Goal: Task Accomplishment & Management: Complete application form

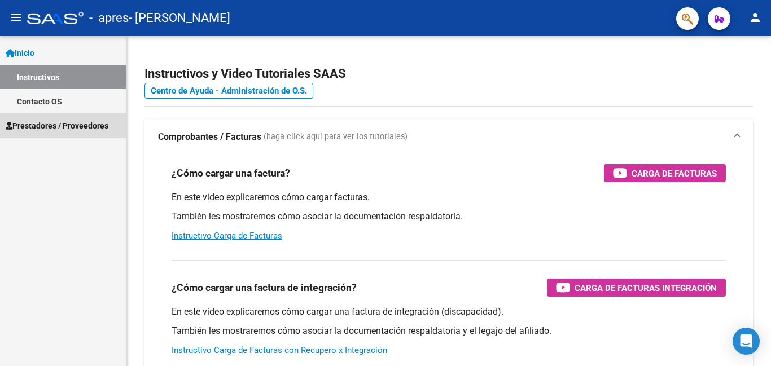
click at [107, 123] on span "Prestadores / Proveedores" at bounding box center [57, 126] width 103 height 12
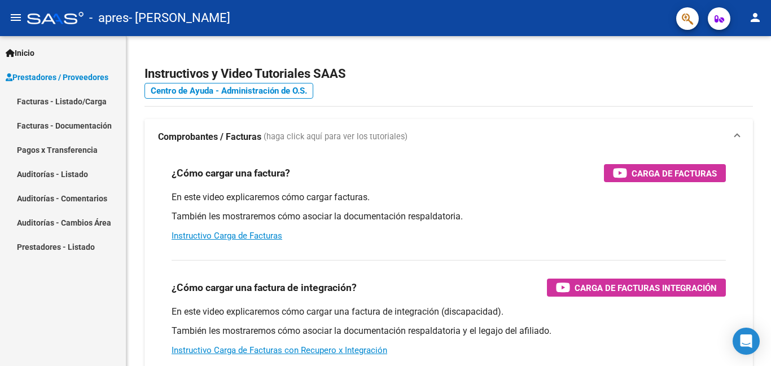
click at [88, 101] on link "Facturas - Listado/Carga" at bounding box center [63, 101] width 126 height 24
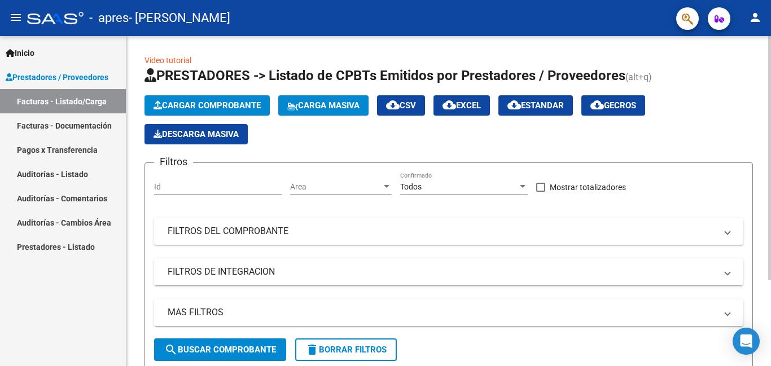
click at [206, 104] on span "Cargar Comprobante" at bounding box center [207, 106] width 107 height 10
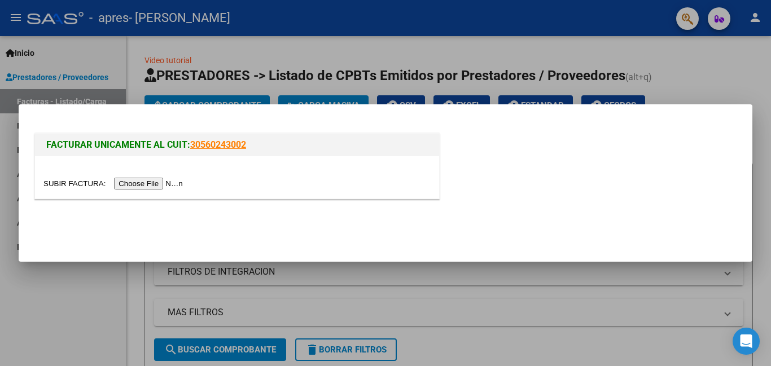
click at [169, 185] on input "file" at bounding box center [114, 184] width 143 height 12
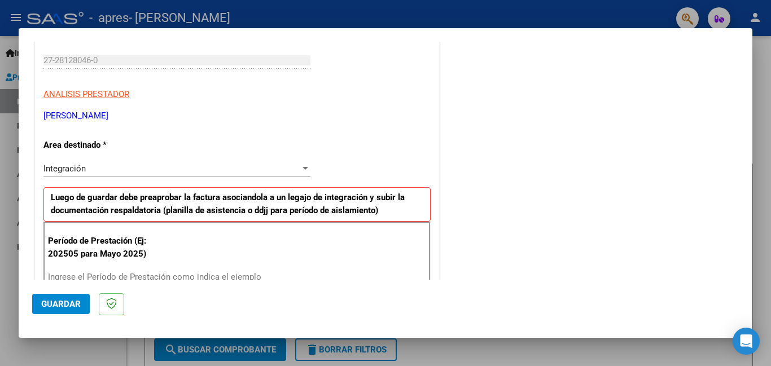
scroll to position [226, 0]
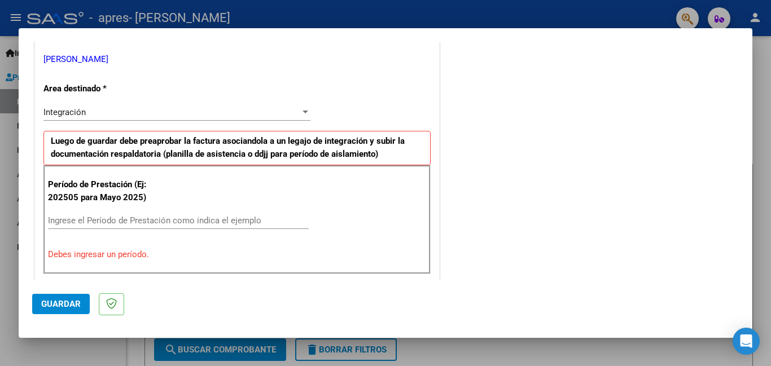
click at [237, 219] on input "Ingrese el Período de Prestación como indica el ejemplo" at bounding box center [178, 221] width 261 height 10
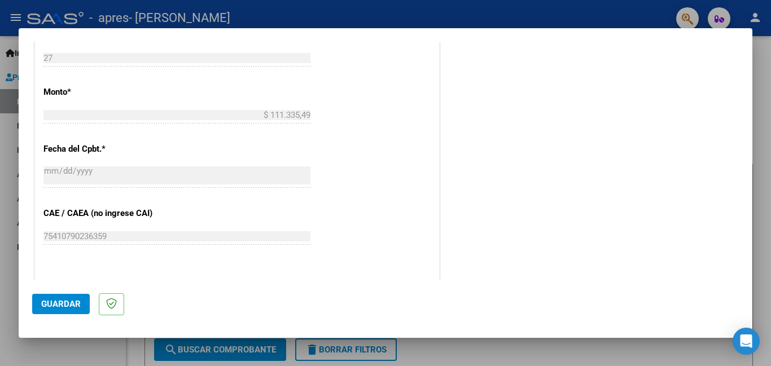
scroll to position [678, 0]
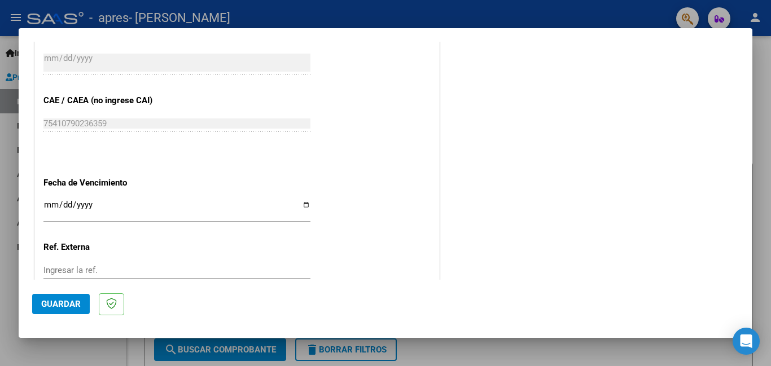
type input "202509"
click at [153, 210] on input "Ingresar la fecha" at bounding box center [176, 209] width 267 height 18
click at [303, 205] on input "Ingresar la fecha" at bounding box center [176, 209] width 267 height 18
type input "[DATE]"
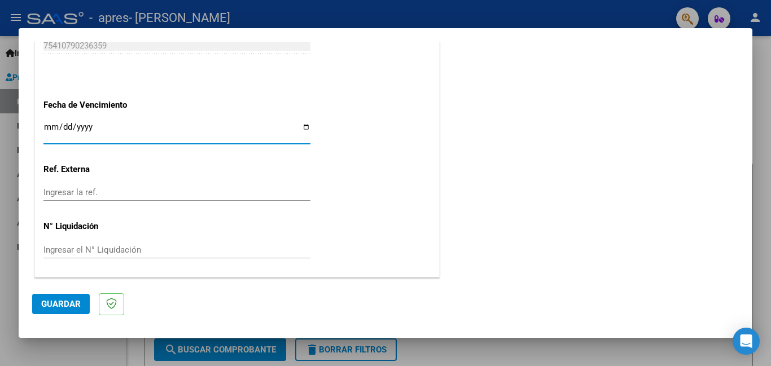
scroll to position [0, 0]
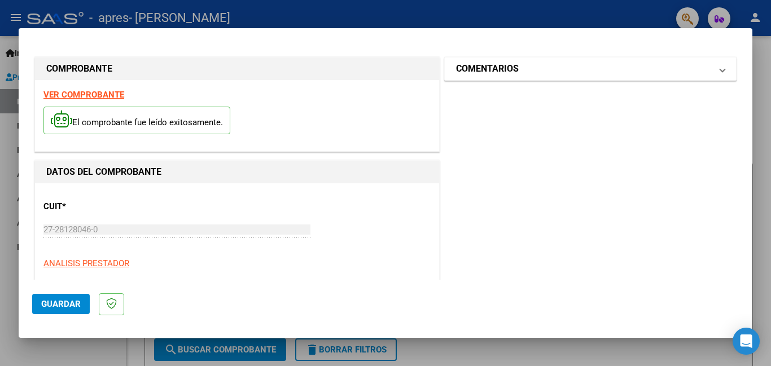
click at [594, 69] on mat-panel-title "COMENTARIOS" at bounding box center [583, 69] width 255 height 14
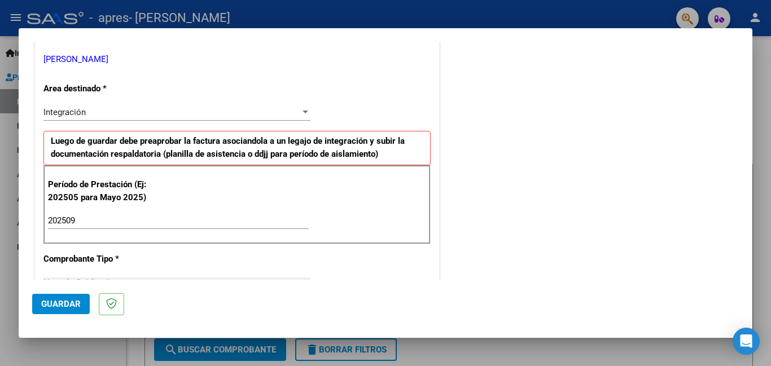
scroll to position [282, 0]
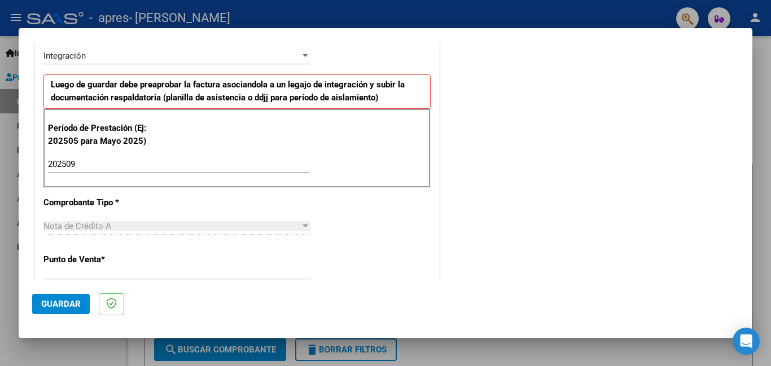
click at [64, 303] on span "Guardar" at bounding box center [61, 304] width 40 height 10
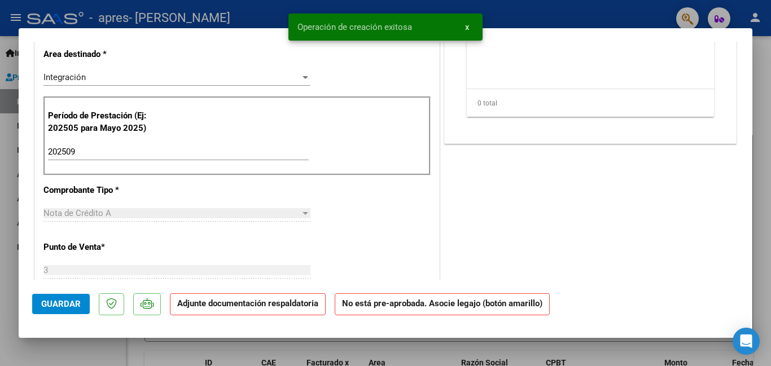
scroll to position [0, 0]
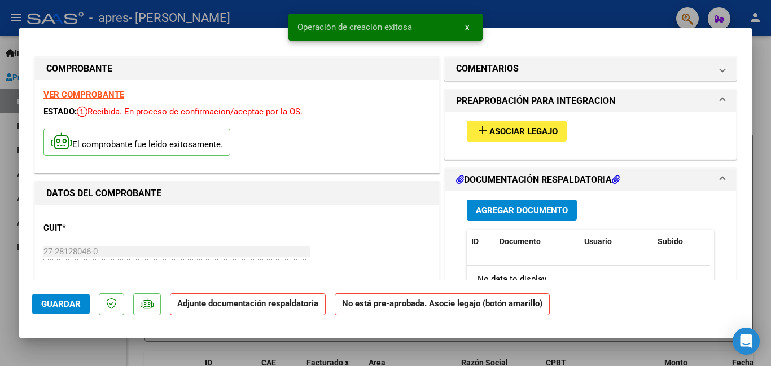
click at [508, 126] on span "Asociar Legajo" at bounding box center [524, 131] width 68 height 10
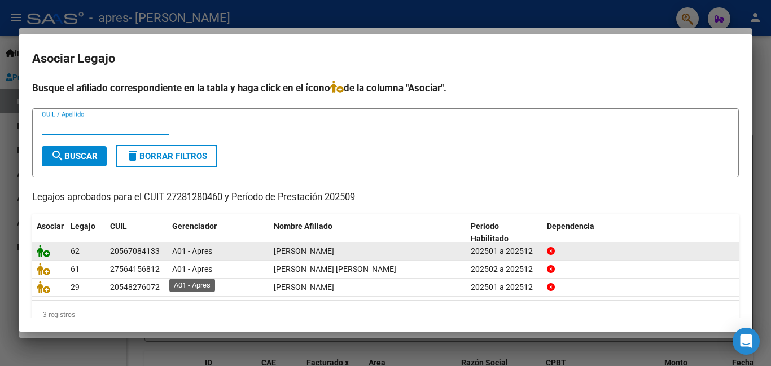
click at [47, 253] on icon at bounding box center [44, 251] width 14 height 12
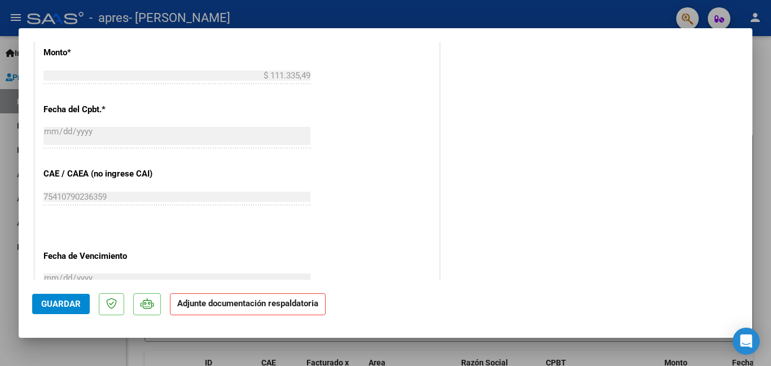
scroll to position [772, 0]
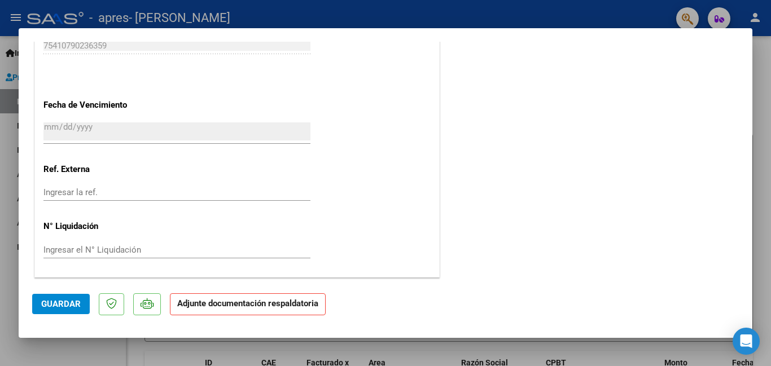
click at [69, 306] on span "Guardar" at bounding box center [61, 304] width 40 height 10
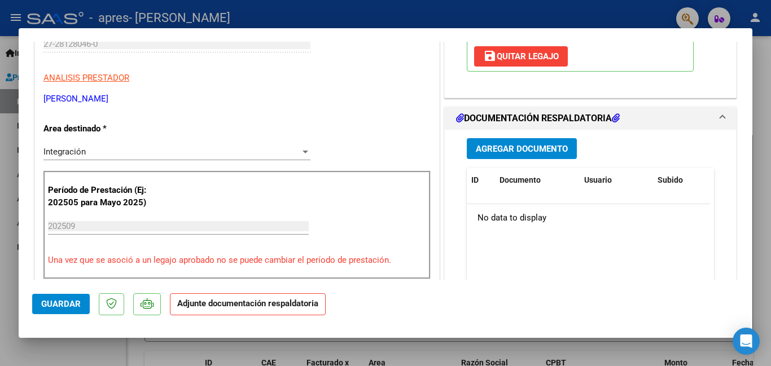
scroll to position [0, 0]
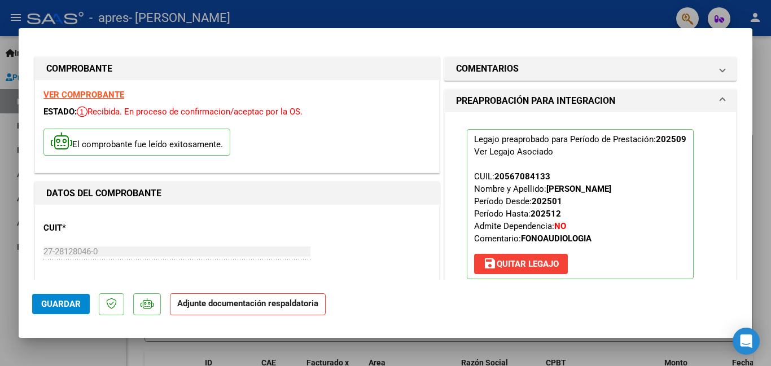
click at [762, 93] on div at bounding box center [385, 183] width 771 height 366
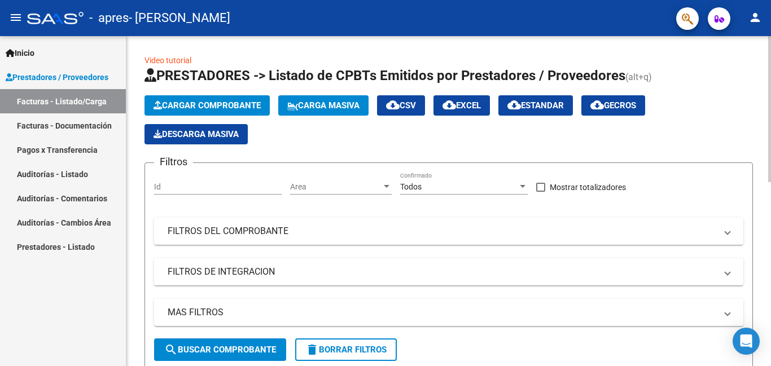
click at [257, 101] on span "Cargar Comprobante" at bounding box center [207, 106] width 107 height 10
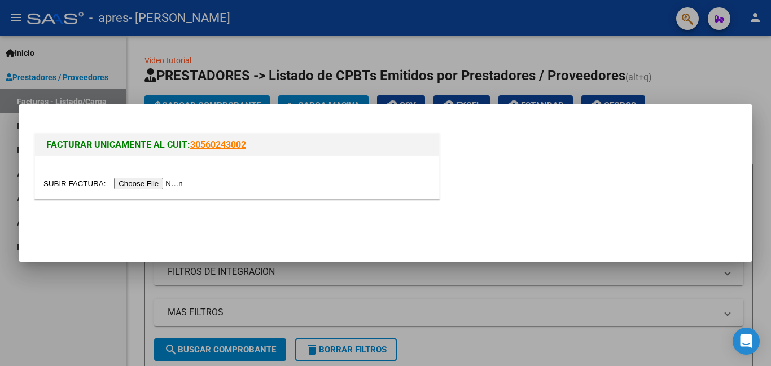
click at [173, 182] on input "file" at bounding box center [114, 184] width 143 height 12
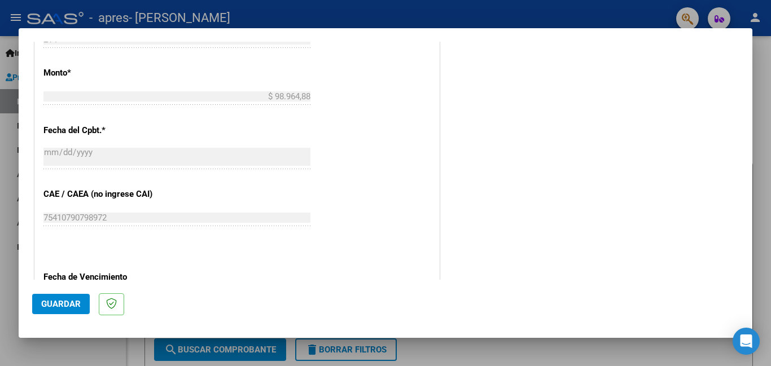
scroll to position [783, 0]
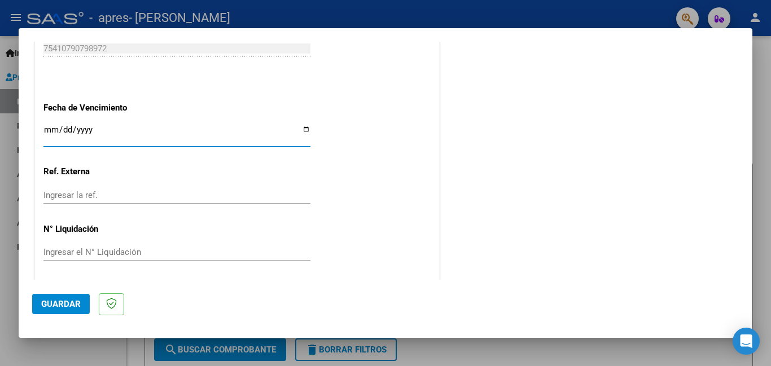
click at [302, 128] on input "Ingresar la fecha" at bounding box center [176, 134] width 267 height 18
type input "[DATE]"
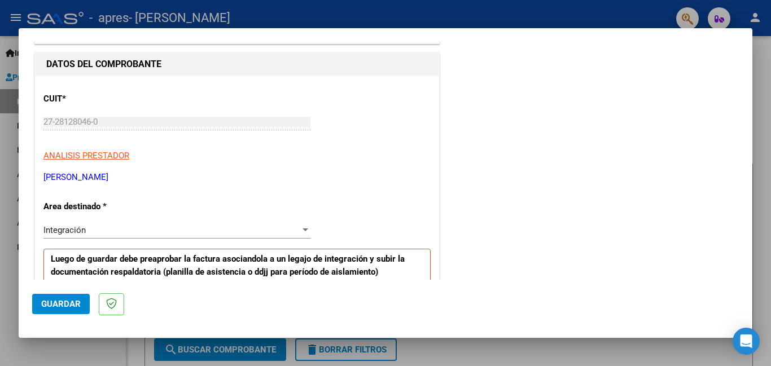
scroll to position [0, 0]
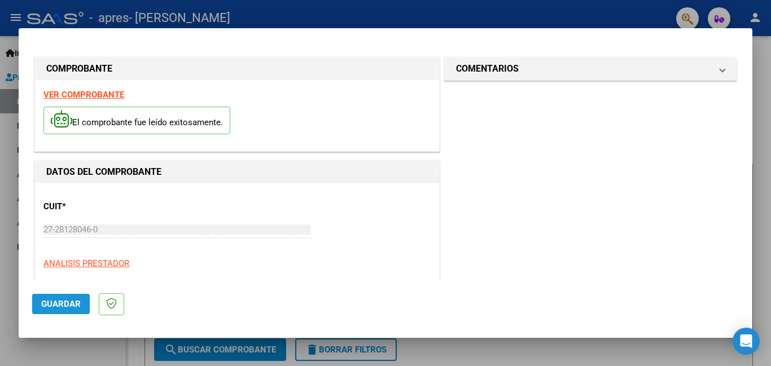
click at [71, 302] on span "Guardar" at bounding box center [61, 304] width 40 height 10
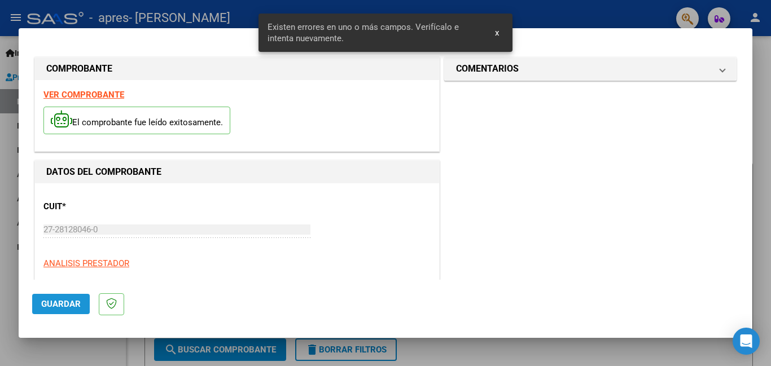
scroll to position [274, 0]
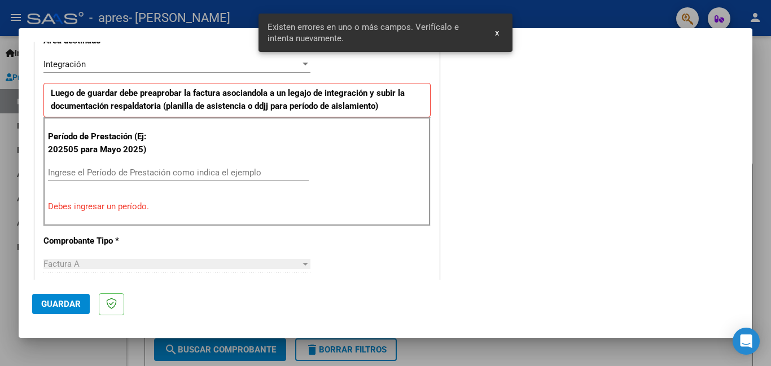
click at [197, 171] on input "Ingrese el Período de Prestación como indica el ejemplo" at bounding box center [178, 173] width 261 height 10
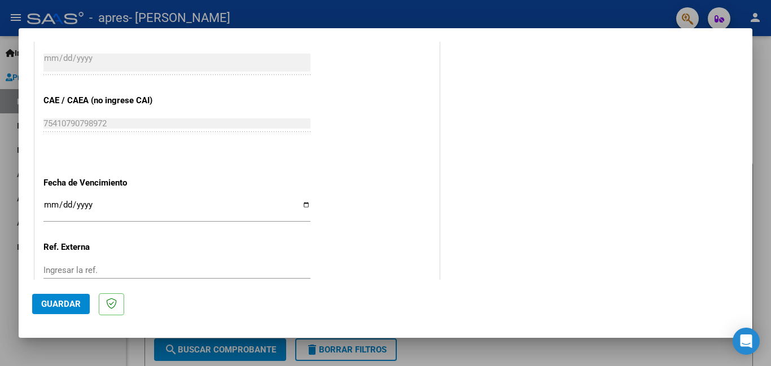
scroll to position [756, 0]
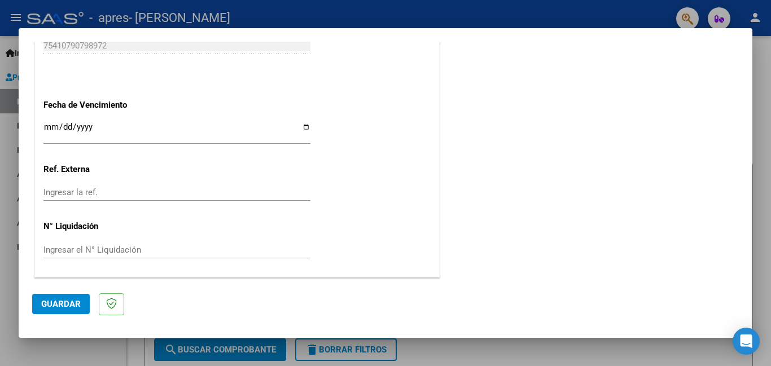
type input "202509"
click at [70, 305] on span "Guardar" at bounding box center [61, 304] width 40 height 10
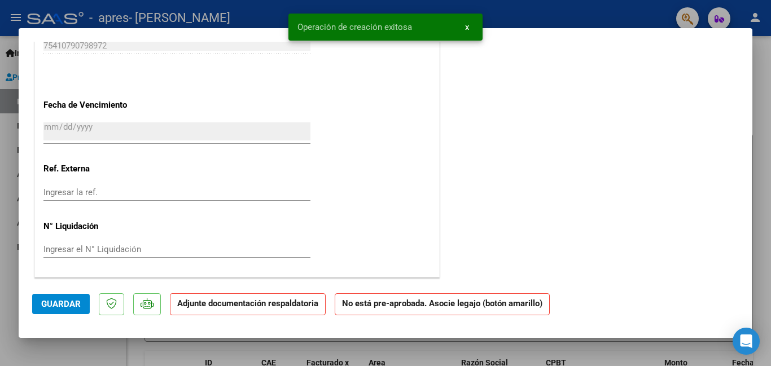
scroll to position [0, 0]
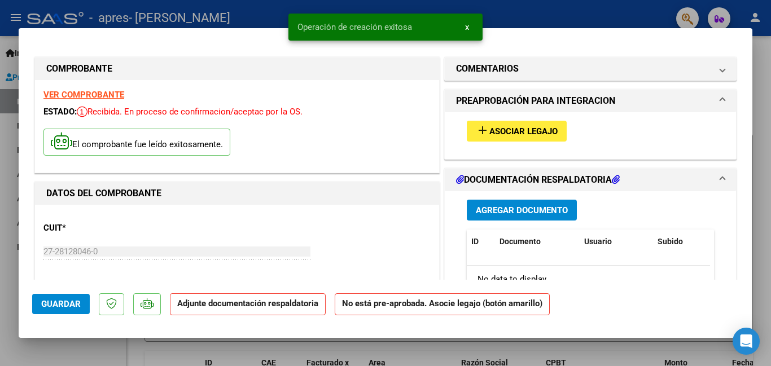
click at [543, 125] on button "add Asociar Legajo" at bounding box center [517, 131] width 100 height 21
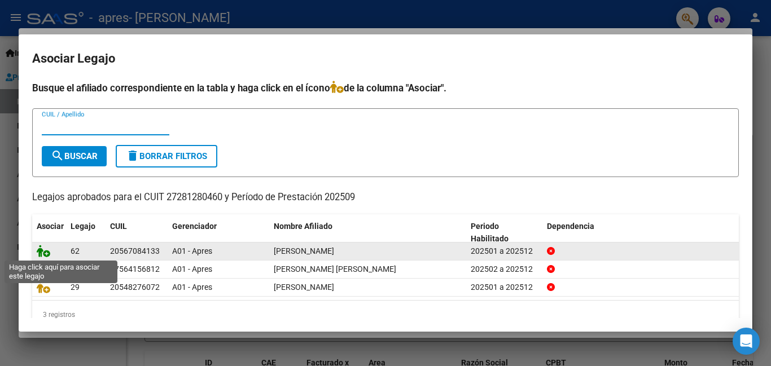
click at [43, 251] on icon at bounding box center [44, 251] width 14 height 12
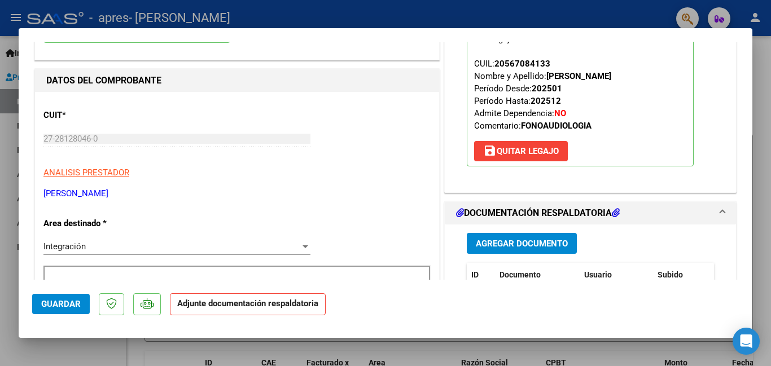
scroll to position [169, 0]
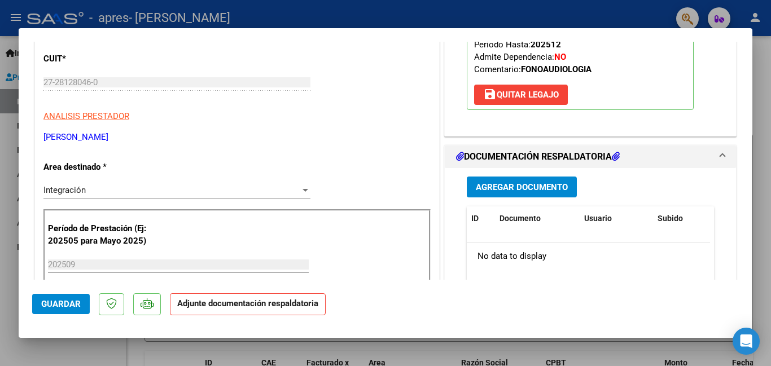
click at [523, 187] on span "Agregar Documento" at bounding box center [522, 187] width 92 height 10
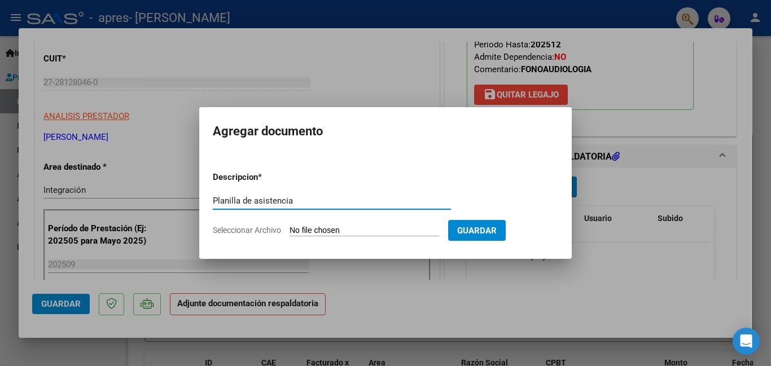
type input "Planilla de asistencia"
click at [252, 230] on span "Seleccionar Archivo" at bounding box center [247, 230] width 68 height 9
click at [290, 230] on input "Seleccionar Archivo" at bounding box center [365, 231] width 150 height 11
type input "C:\fakepath\Planilla asistencia [PERSON_NAME] mes [DATE] Fonoaudiolgia.pdf"
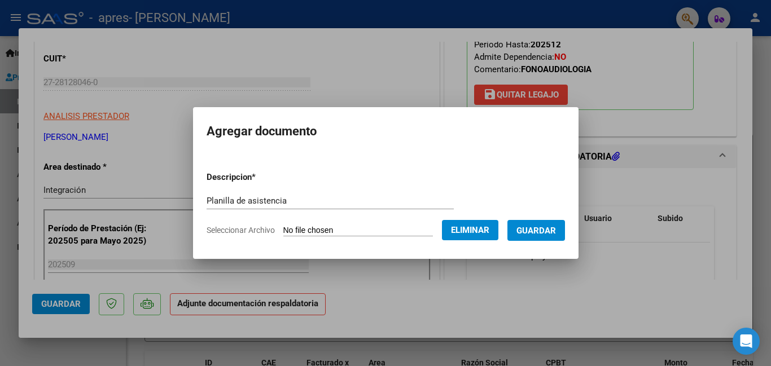
click at [556, 235] on span "Guardar" at bounding box center [537, 231] width 40 height 10
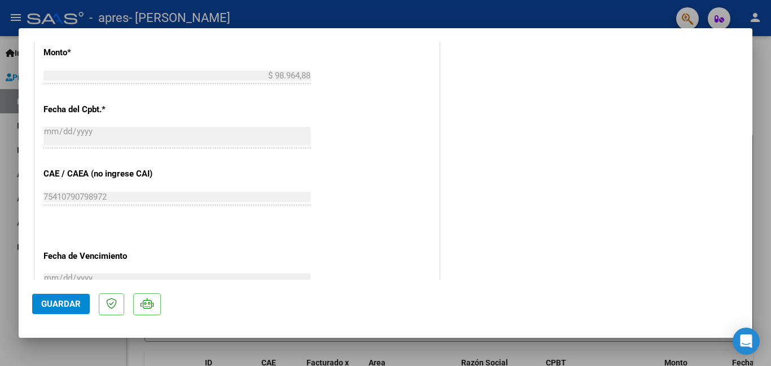
scroll to position [772, 0]
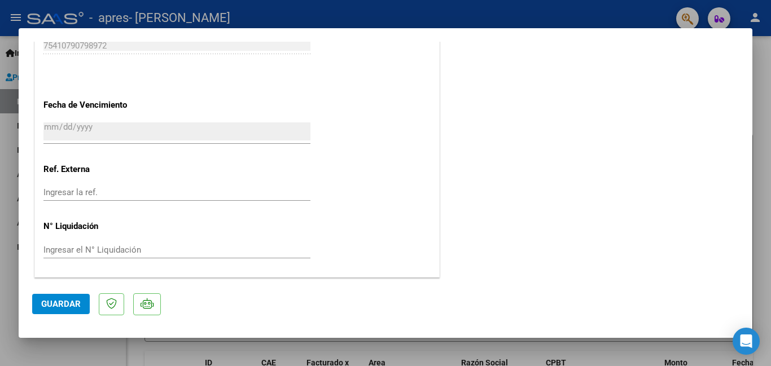
click at [67, 308] on span "Guardar" at bounding box center [61, 304] width 40 height 10
click at [768, 152] on div at bounding box center [385, 183] width 771 height 366
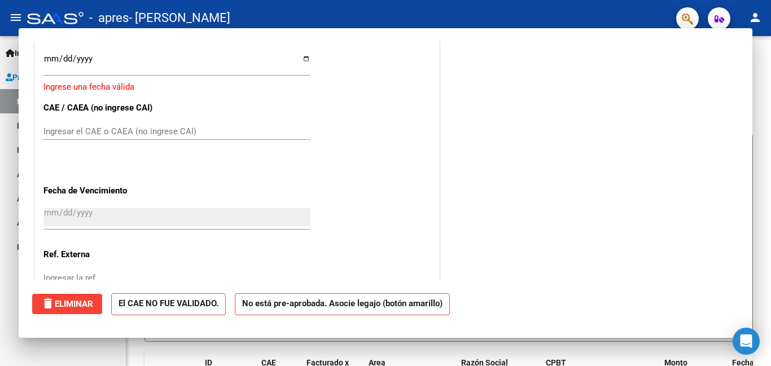
scroll to position [0, 0]
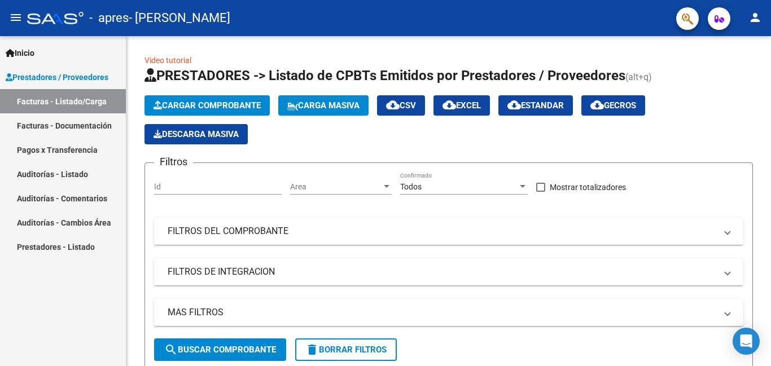
click at [72, 99] on link "Facturas - Listado/Carga" at bounding box center [63, 101] width 126 height 24
click at [77, 124] on link "Facturas - Documentación" at bounding box center [63, 125] width 126 height 24
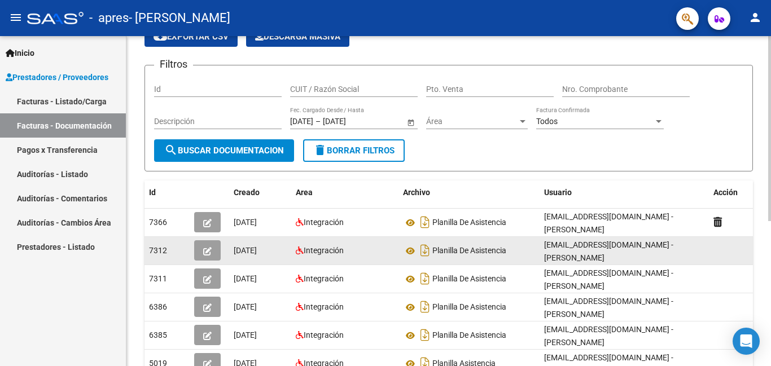
scroll to position [113, 0]
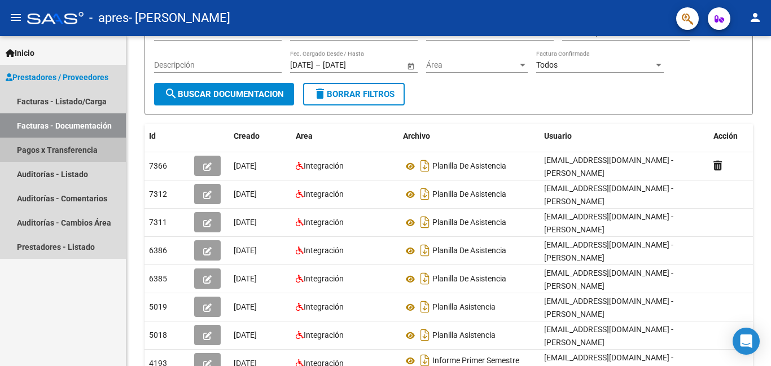
click at [50, 147] on link "Pagos x Transferencia" at bounding box center [63, 150] width 126 height 24
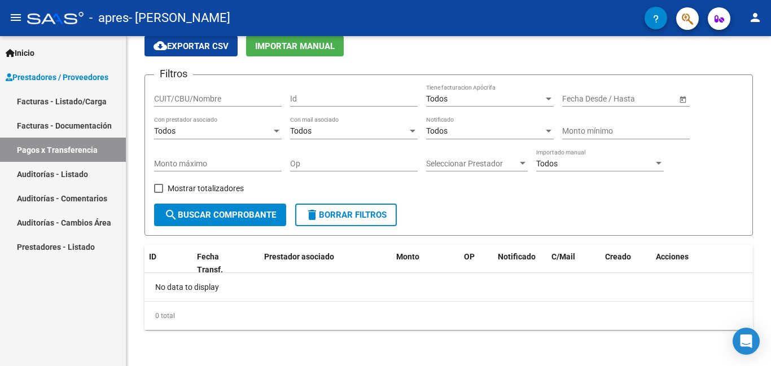
scroll to position [47, 0]
click at [59, 124] on link "Facturas - Documentación" at bounding box center [63, 125] width 126 height 24
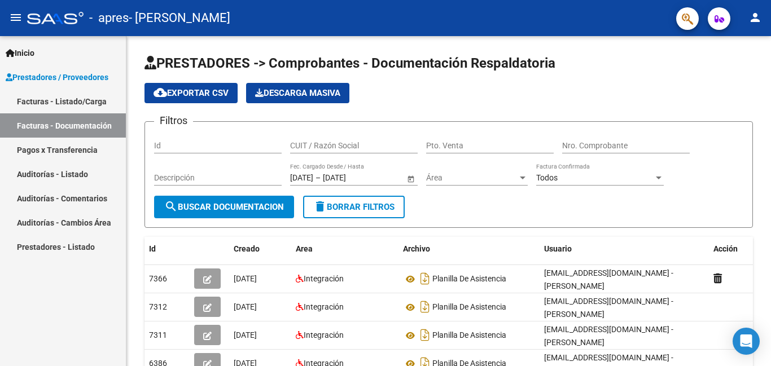
click at [75, 218] on link "Auditorías - Cambios Área" at bounding box center [63, 223] width 126 height 24
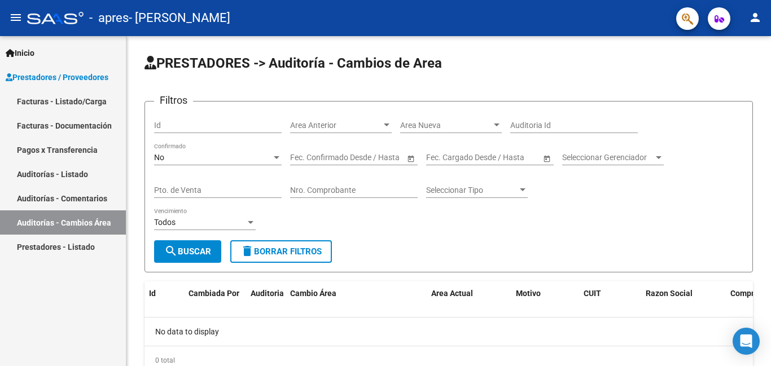
click at [42, 245] on link "Prestadores - Listado" at bounding box center [63, 247] width 126 height 24
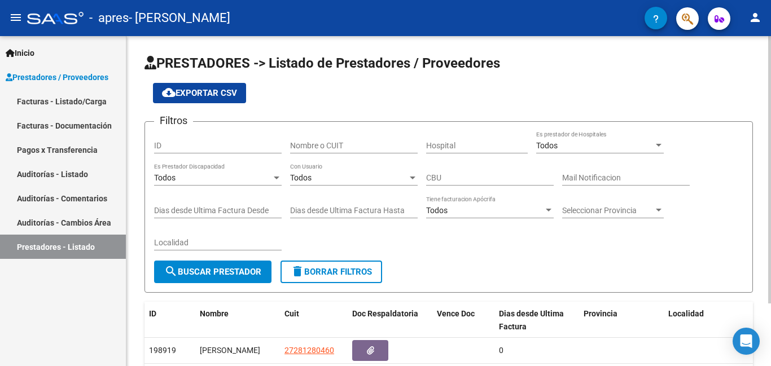
scroll to position [77, 0]
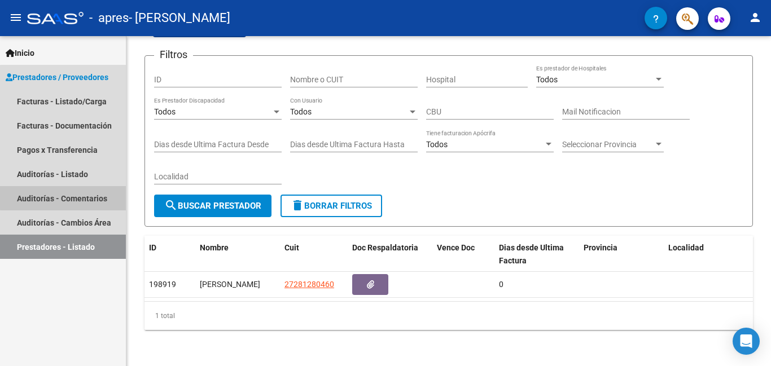
click at [68, 198] on link "Auditorías - Comentarios" at bounding box center [63, 198] width 126 height 24
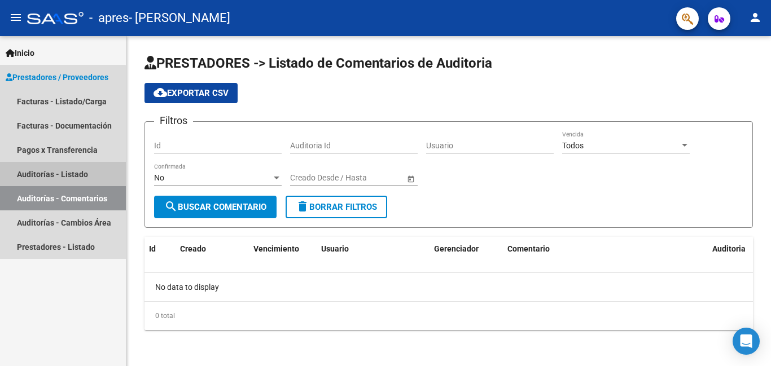
click at [55, 169] on link "Auditorías - Listado" at bounding box center [63, 174] width 126 height 24
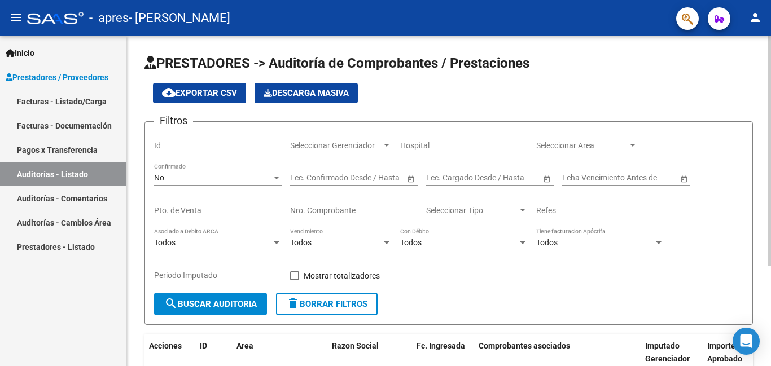
scroll to position [143, 0]
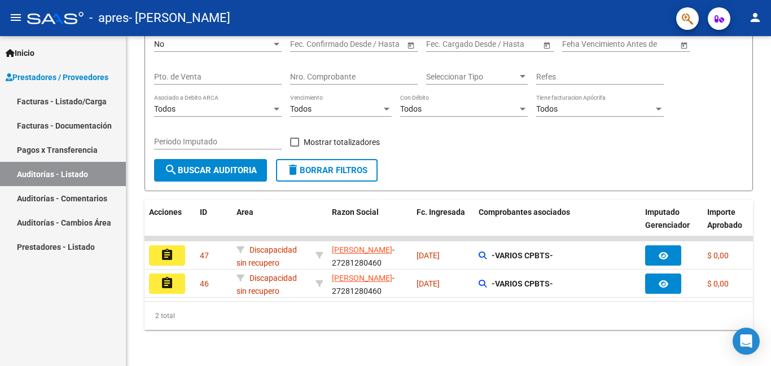
click at [78, 147] on link "Pagos x Transferencia" at bounding box center [63, 150] width 126 height 24
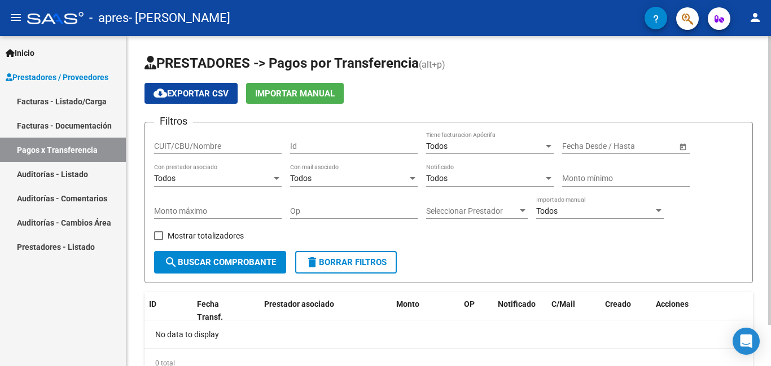
scroll to position [47, 0]
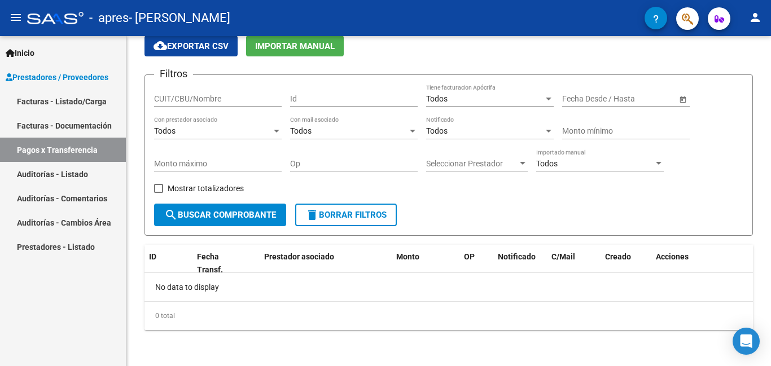
click at [61, 120] on link "Facturas - Documentación" at bounding box center [63, 125] width 126 height 24
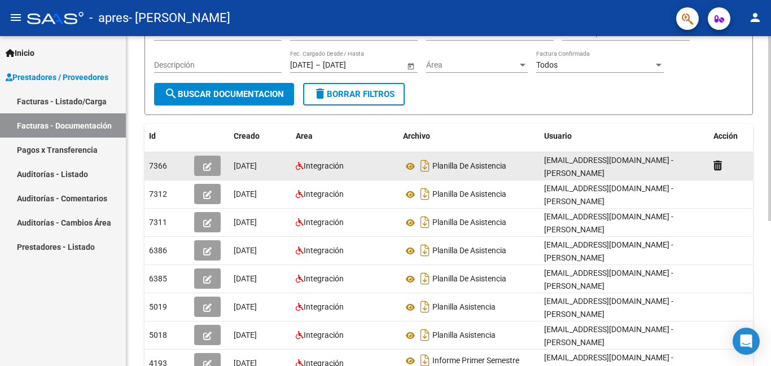
scroll to position [259, 0]
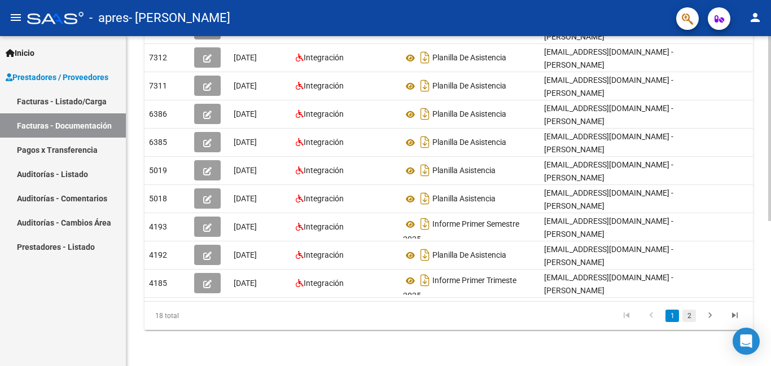
click at [692, 317] on link "2" at bounding box center [690, 316] width 14 height 12
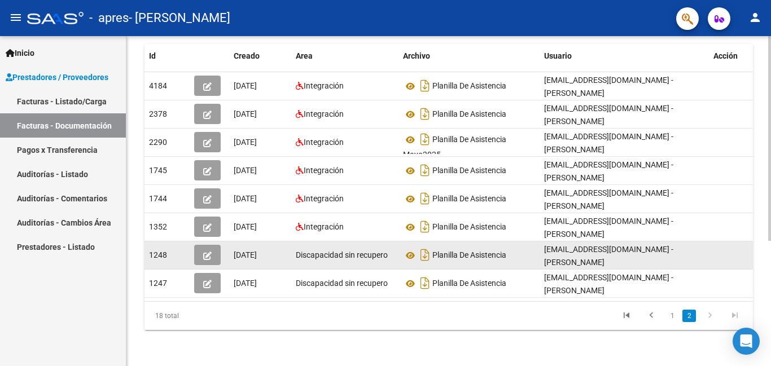
scroll to position [33, 0]
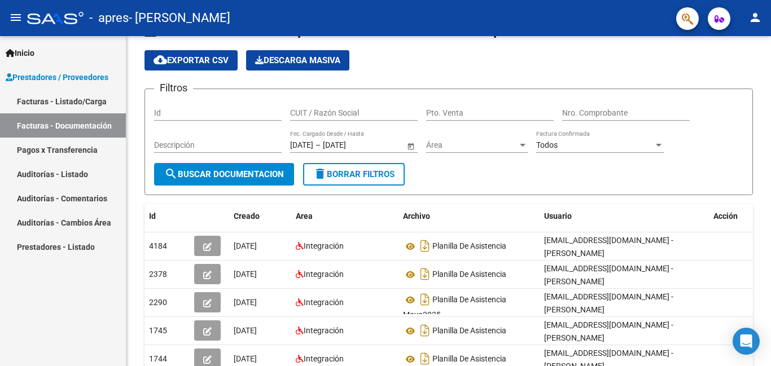
click at [63, 98] on link "Facturas - Listado/Carga" at bounding box center [63, 101] width 126 height 24
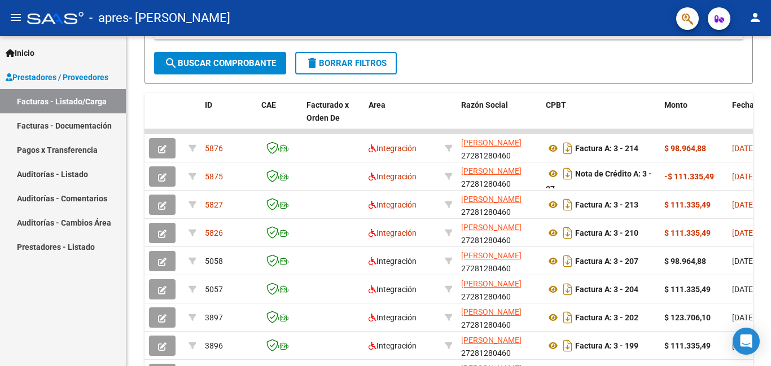
scroll to position [174, 0]
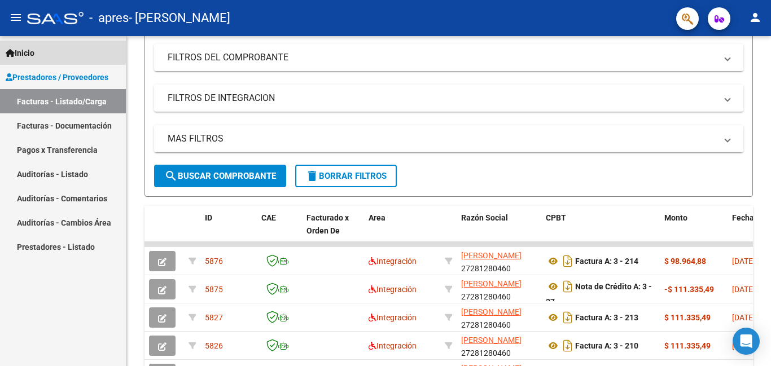
click at [25, 49] on span "Inicio" at bounding box center [20, 53] width 29 height 12
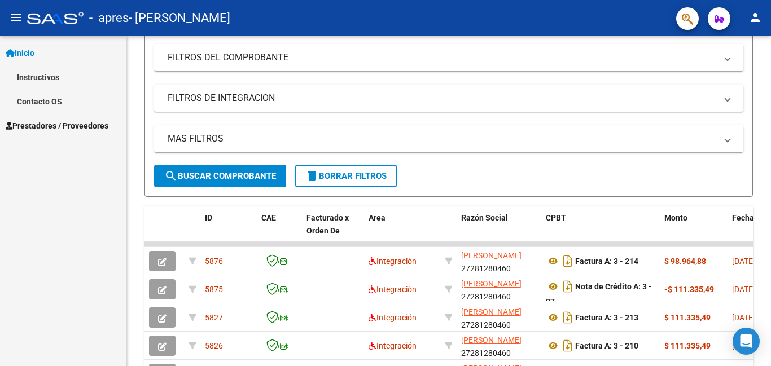
click at [38, 98] on link "Contacto OS" at bounding box center [63, 101] width 126 height 24
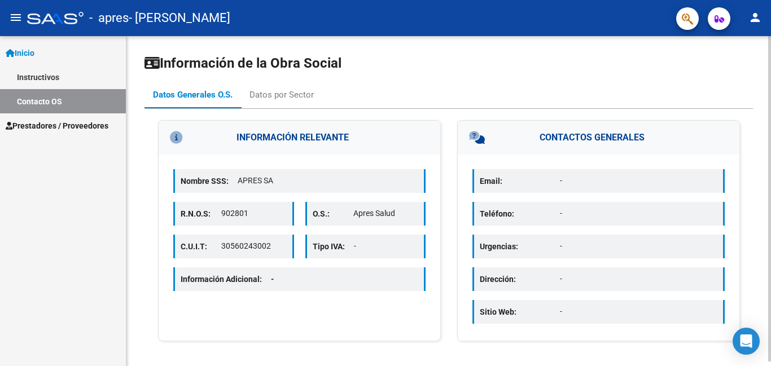
scroll to position [5, 0]
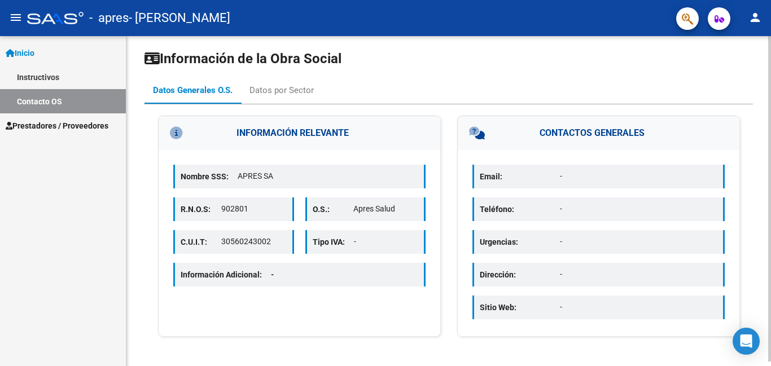
click at [248, 273] on p "Información Adicional: -" at bounding box center [232, 275] width 103 height 12
click at [292, 91] on div "Datos por Sector" at bounding box center [282, 90] width 64 height 12
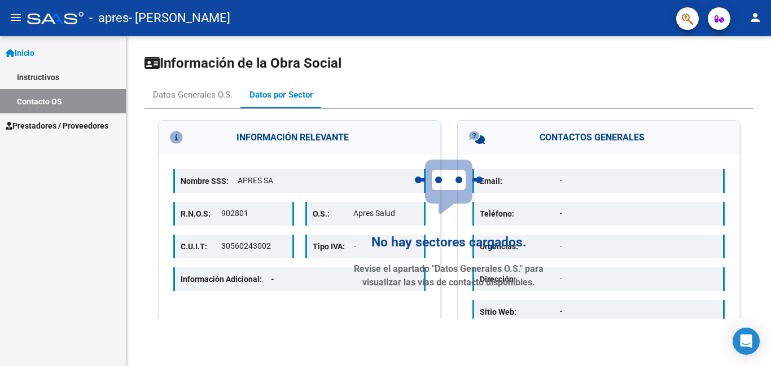
scroll to position [0, 0]
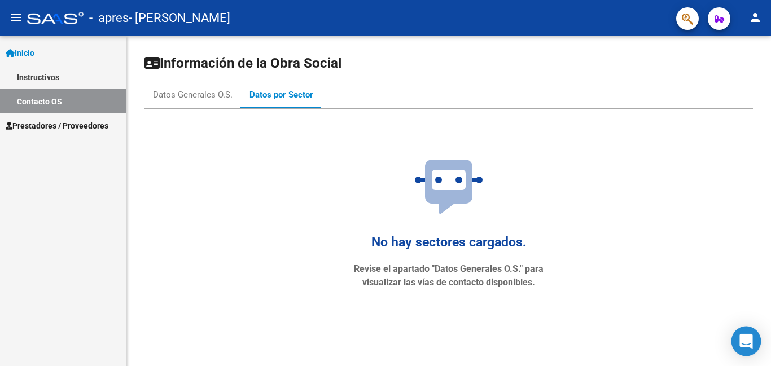
click at [738, 346] on div "Open Intercom Messenger" at bounding box center [747, 342] width 30 height 30
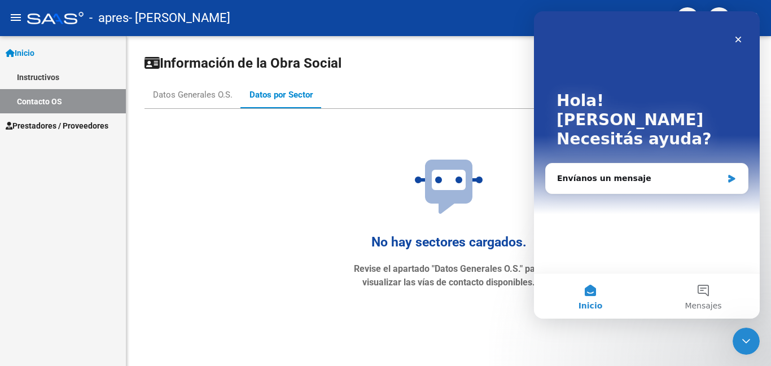
click at [12, 12] on mat-icon "menu" at bounding box center [16, 18] width 14 height 14
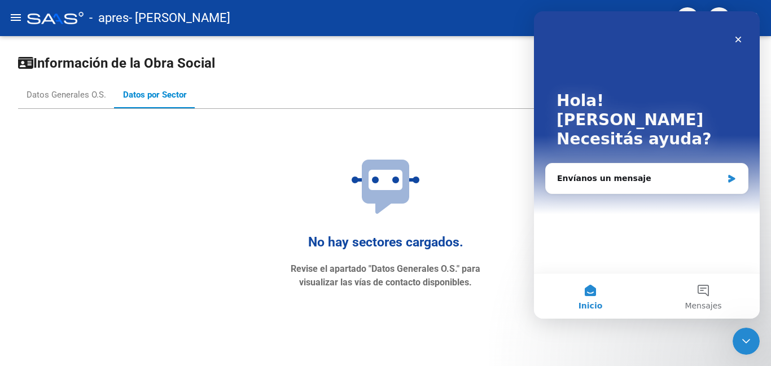
click at [12, 12] on mat-icon "menu" at bounding box center [16, 18] width 14 height 14
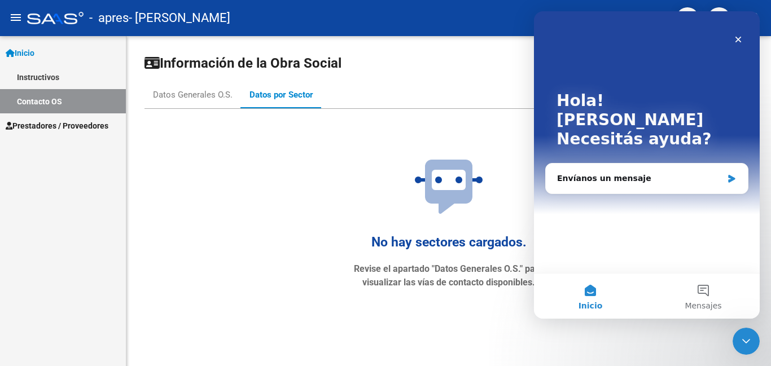
click at [34, 51] on span "Inicio" at bounding box center [20, 53] width 29 height 12
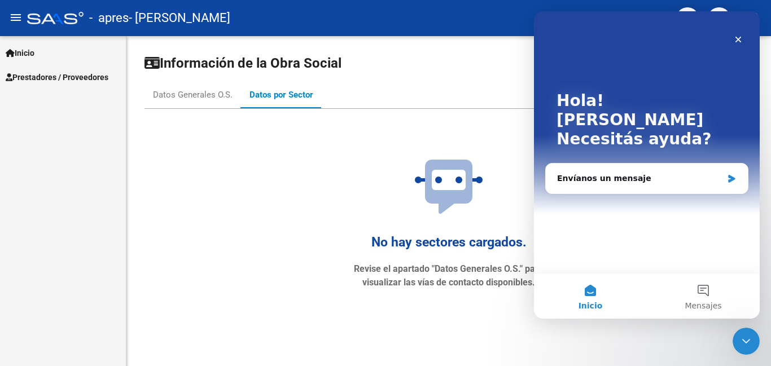
click at [46, 78] on span "Prestadores / Proveedores" at bounding box center [57, 77] width 103 height 12
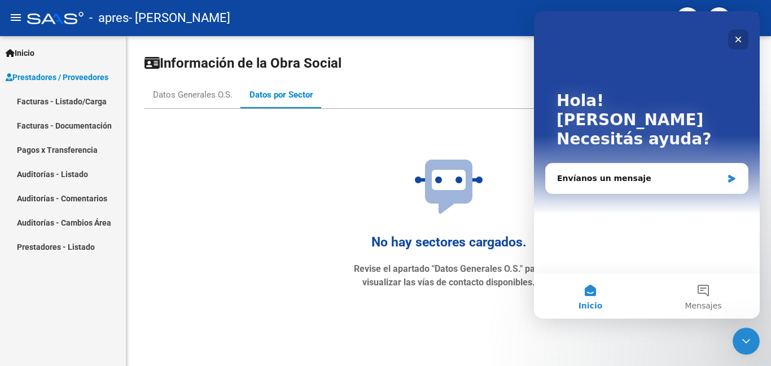
click at [741, 37] on icon "Cerrar" at bounding box center [739, 40] width 6 height 6
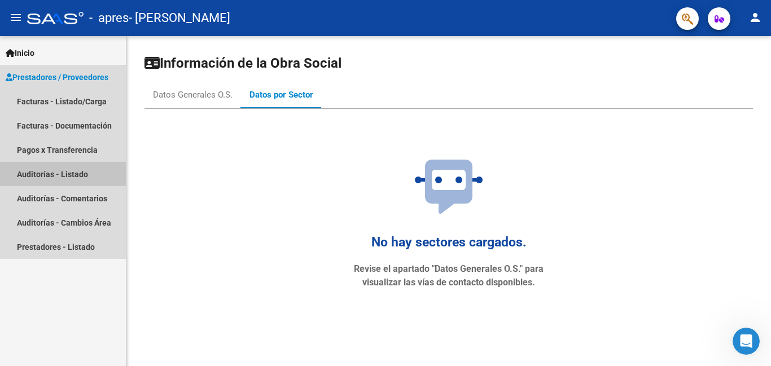
click at [73, 173] on link "Auditorías - Listado" at bounding box center [63, 174] width 126 height 24
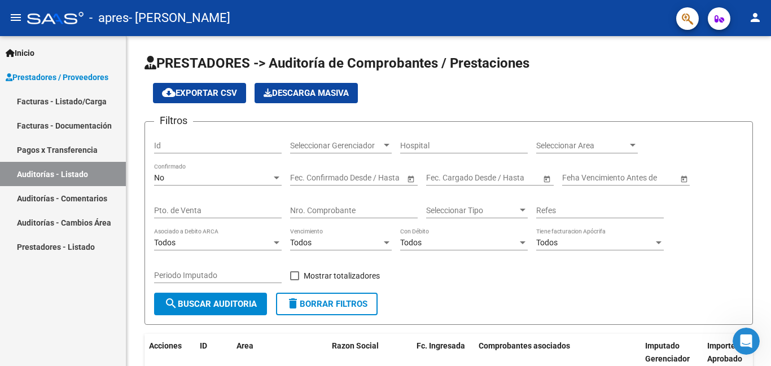
click at [90, 197] on link "Auditorías - Comentarios" at bounding box center [63, 198] width 126 height 24
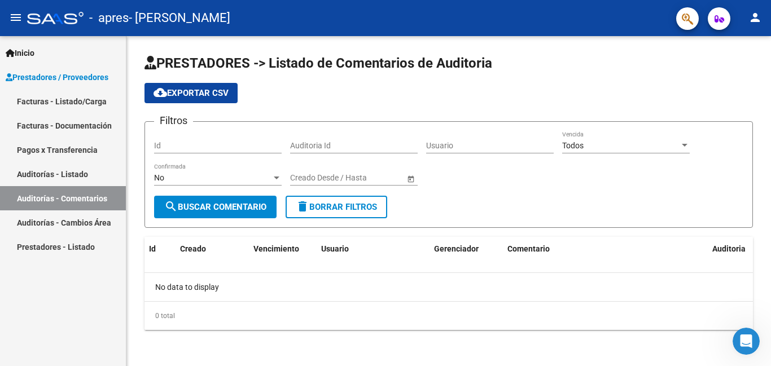
click at [34, 47] on span "Inicio" at bounding box center [20, 53] width 29 height 12
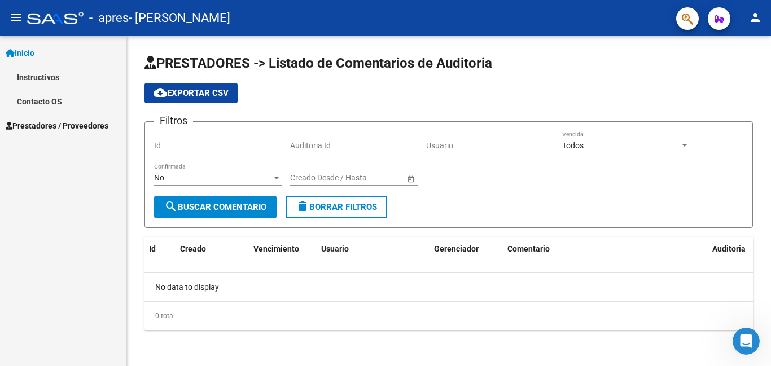
click at [64, 101] on link "Contacto OS" at bounding box center [63, 101] width 126 height 24
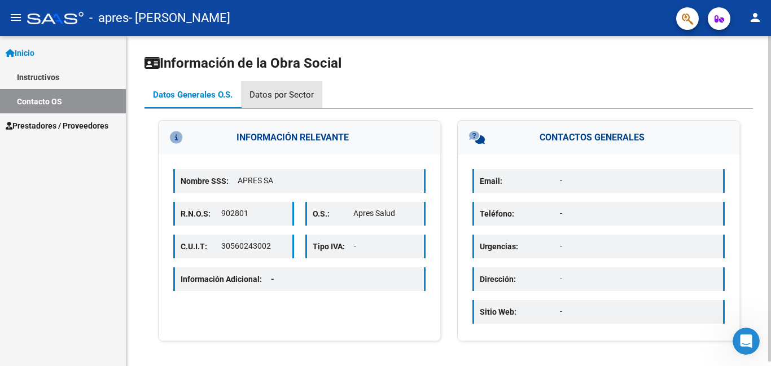
click at [303, 91] on div "Datos por Sector" at bounding box center [282, 95] width 64 height 12
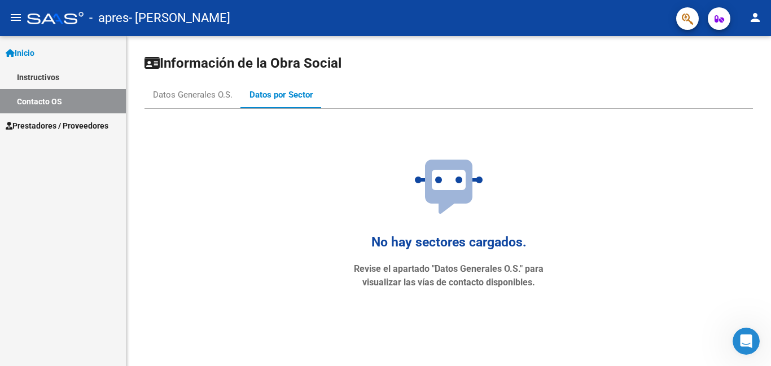
click at [38, 126] on span "Prestadores / Proveedores" at bounding box center [57, 126] width 103 height 12
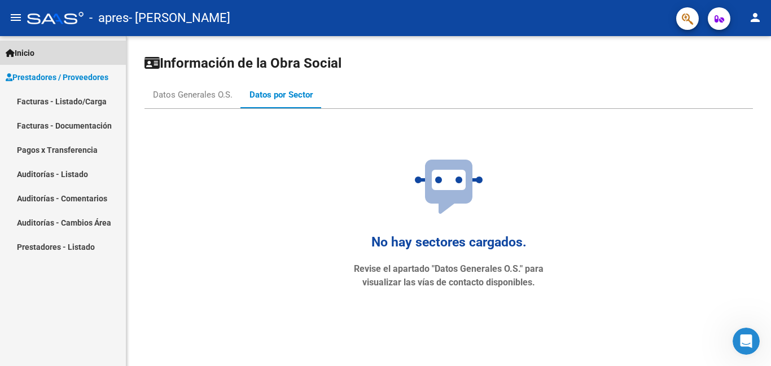
click at [51, 53] on link "Inicio" at bounding box center [63, 53] width 126 height 24
